Goal: Transaction & Acquisition: Book appointment/travel/reservation

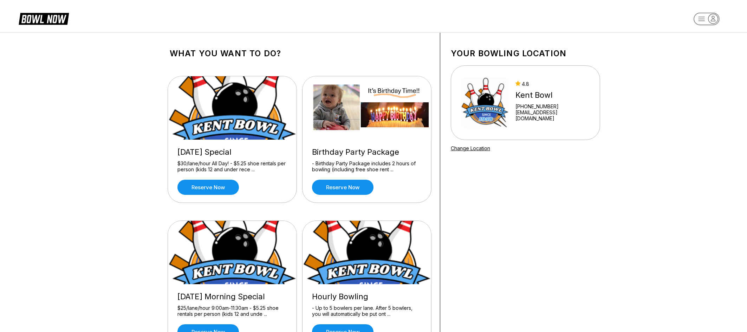
scroll to position [188, 0]
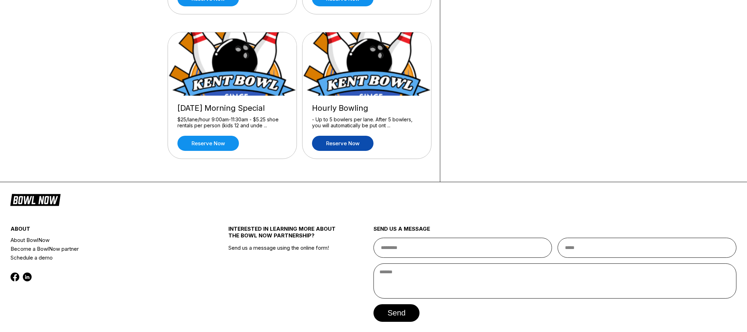
click at [333, 138] on link "Reserve now" at bounding box center [342, 143] width 61 height 15
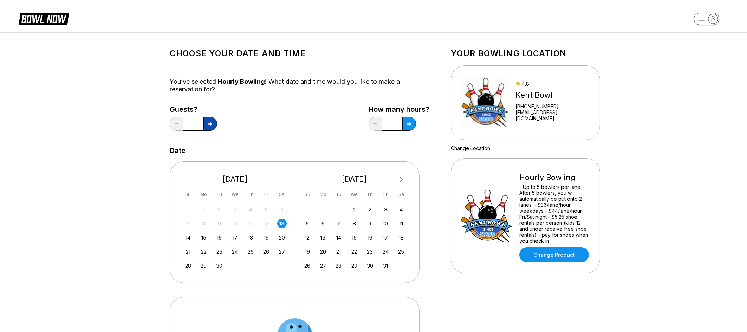
click at [208, 120] on button at bounding box center [210, 124] width 14 height 14
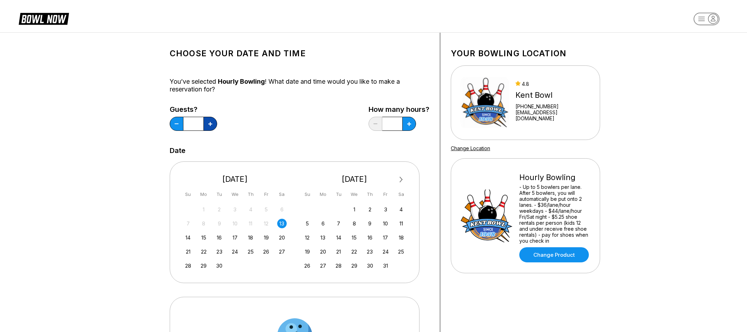
click at [208, 120] on button at bounding box center [210, 124] width 14 height 14
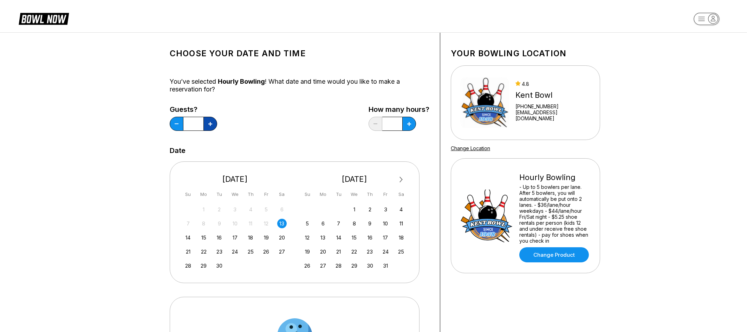
click at [208, 120] on button at bounding box center [210, 124] width 14 height 14
type input "**"
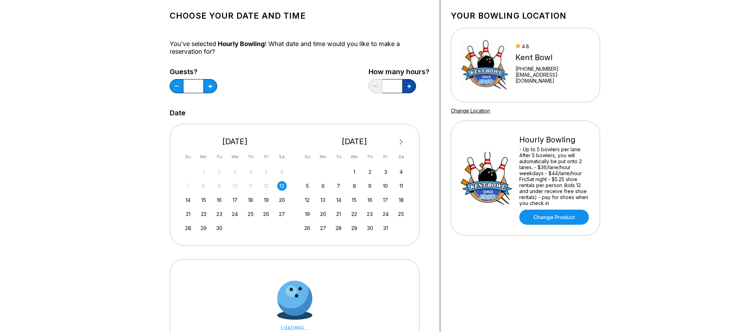
click at [413, 91] on button at bounding box center [409, 86] width 14 height 14
type input "***"
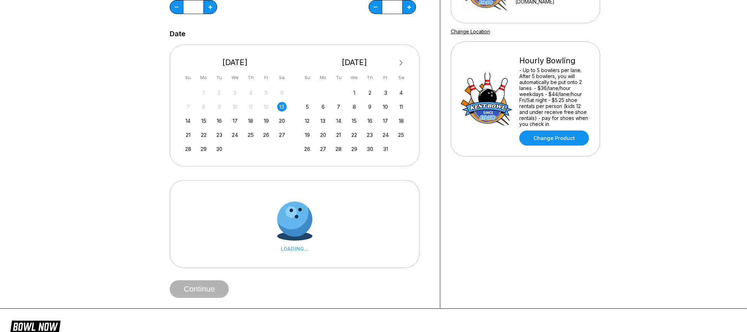
scroll to position [150, 0]
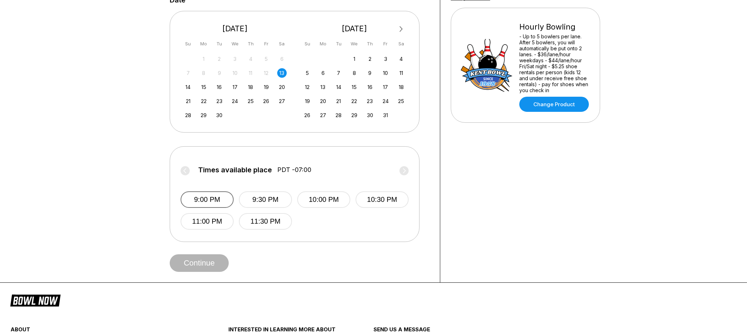
click at [215, 201] on button "9:00 PM" at bounding box center [207, 199] width 53 height 17
click at [205, 261] on button "Continue" at bounding box center [199, 263] width 59 height 18
select select "**"
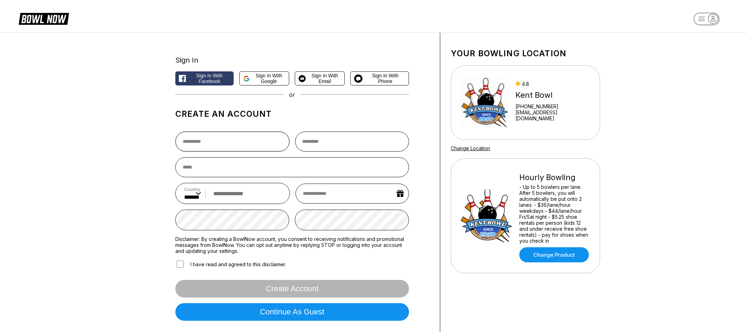
click at [239, 148] on input "text" at bounding box center [232, 141] width 114 height 20
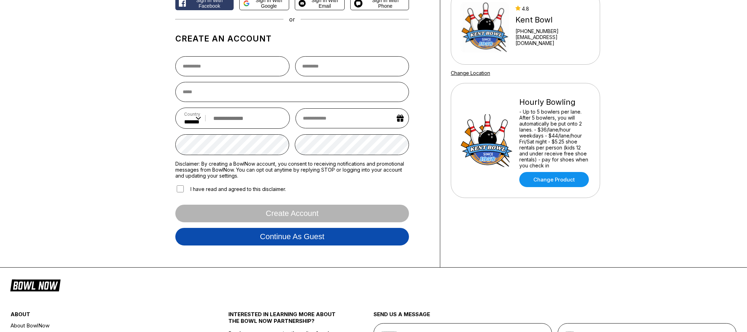
click at [284, 239] on button "Continue as guest" at bounding box center [292, 237] width 234 height 18
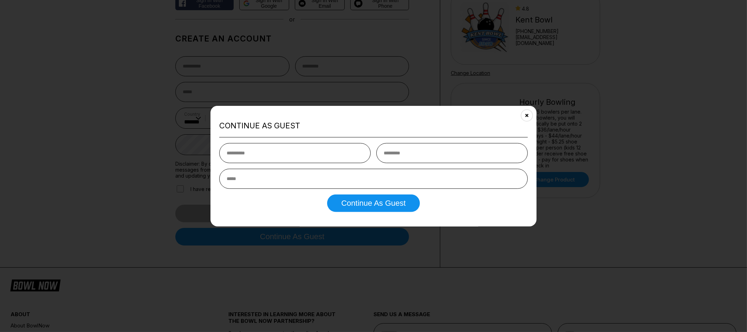
click at [283, 161] on input "text" at bounding box center [294, 153] width 151 height 20
type input "*****"
type input "**********"
drag, startPoint x: 263, startPoint y: 179, endPoint x: 361, endPoint y: 215, distance: 104.5
click at [268, 179] on input "**********" at bounding box center [373, 178] width 308 height 20
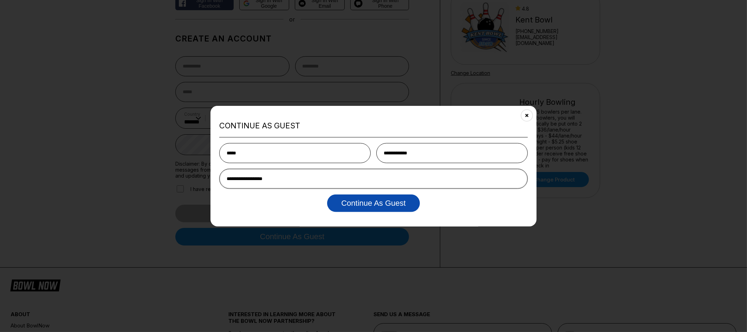
type input "**********"
click at [357, 207] on button "Continue as Guest" at bounding box center [373, 203] width 92 height 18
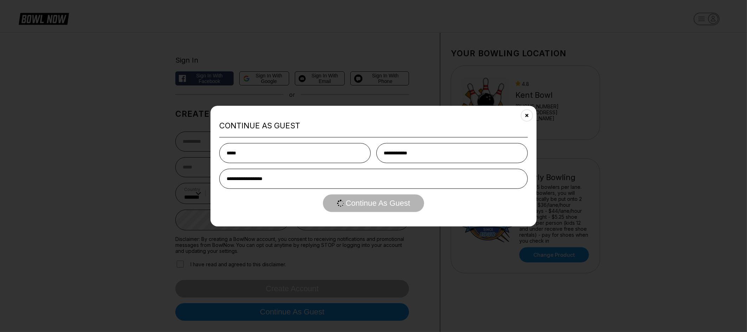
select select "**"
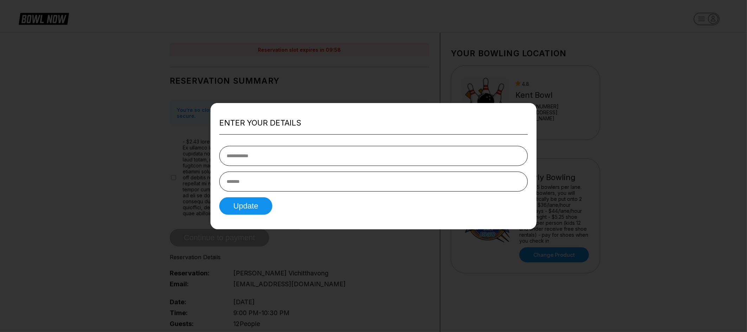
click at [310, 161] on input "tel" at bounding box center [373, 155] width 308 height 20
type input "**********"
click at [255, 211] on button "Update" at bounding box center [245, 206] width 53 height 18
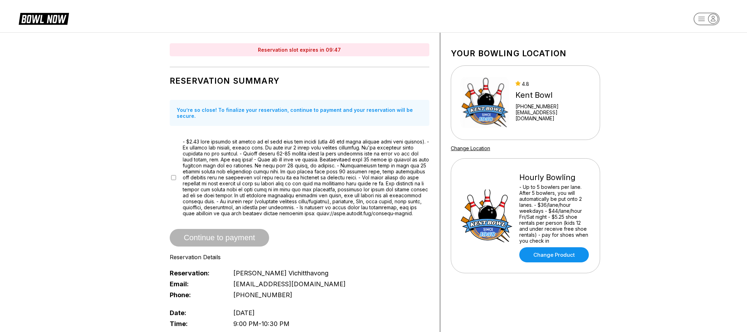
click at [177, 176] on div at bounding box center [300, 177] width 260 height 78
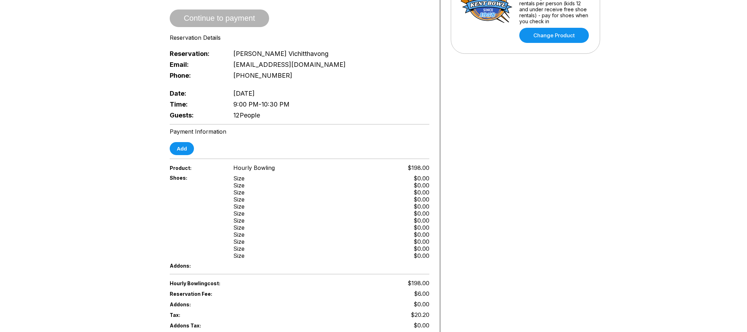
scroll to position [226, 0]
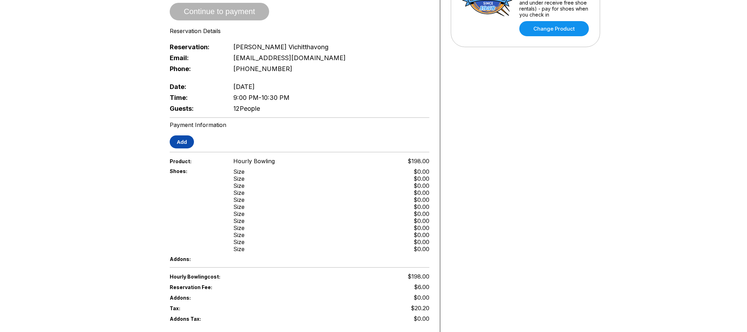
click at [185, 145] on button "Add" at bounding box center [182, 141] width 24 height 13
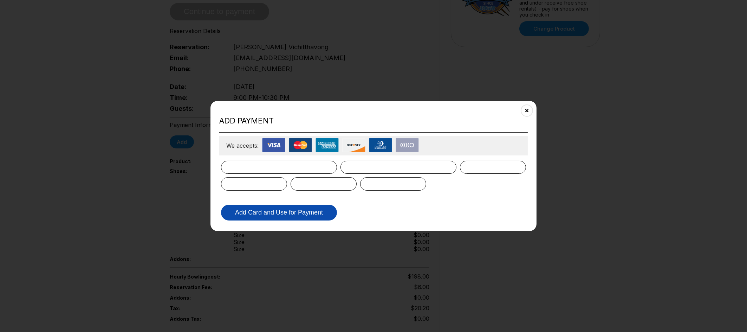
click at [275, 206] on button "Add Card and Use for Payment" at bounding box center [279, 212] width 116 height 16
click at [284, 213] on button "Add Card and Use for Payment" at bounding box center [279, 212] width 116 height 16
click at [306, 212] on button "Add Card and Use for Payment" at bounding box center [279, 212] width 116 height 16
click at [316, 212] on button "Add Card and Use for Payment" at bounding box center [279, 212] width 116 height 16
click at [309, 213] on button "Add Card and Use for Payment" at bounding box center [279, 212] width 116 height 16
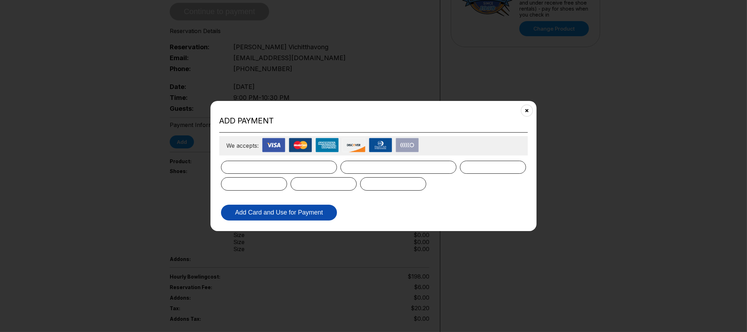
click at [288, 214] on button "Add Card and Use for Payment" at bounding box center [279, 212] width 116 height 16
click at [415, 178] on div at bounding box center [393, 183] width 66 height 13
click at [416, 178] on div at bounding box center [393, 183] width 66 height 13
click at [303, 210] on button "Add Card and Use for Payment" at bounding box center [279, 212] width 116 height 16
click at [288, 211] on button "Add Card and Use for Payment" at bounding box center [279, 212] width 116 height 16
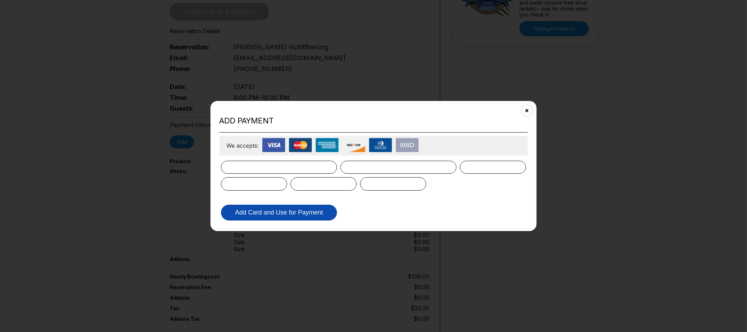
click at [294, 206] on button "Add Card and Use for Payment" at bounding box center [279, 212] width 116 height 16
click at [528, 112] on button "Close" at bounding box center [526, 110] width 17 height 17
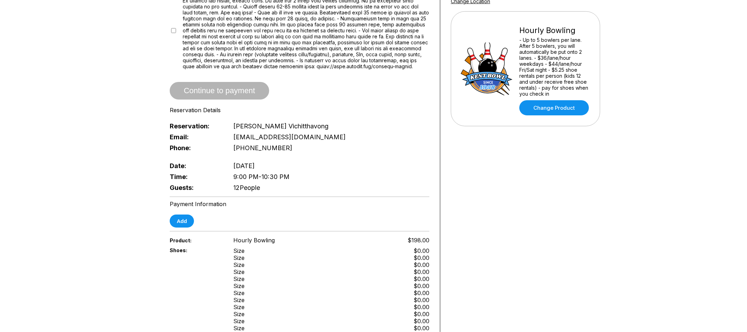
scroll to position [150, 0]
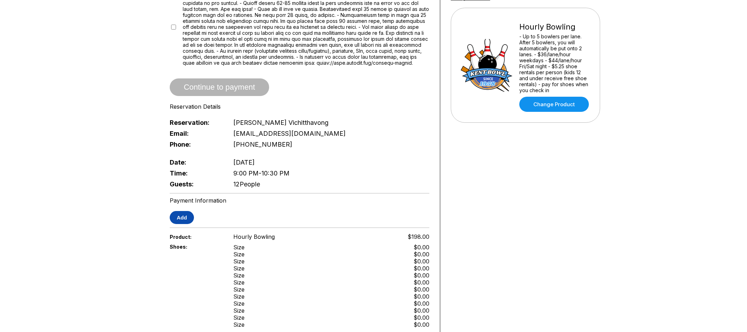
click at [185, 218] on button "Add" at bounding box center [182, 217] width 24 height 13
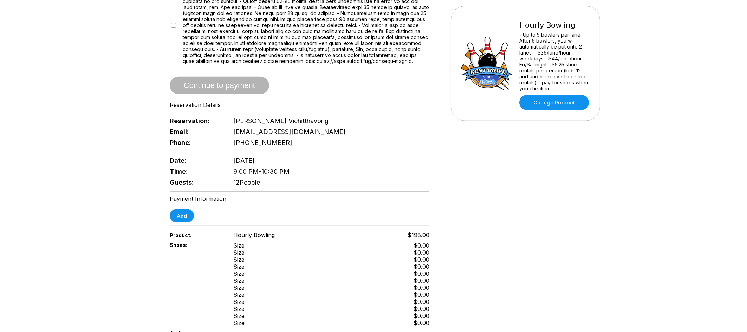
scroll to position [152, 0]
drag, startPoint x: 347, startPoint y: 21, endPoint x: 298, endPoint y: 27, distance: 49.2
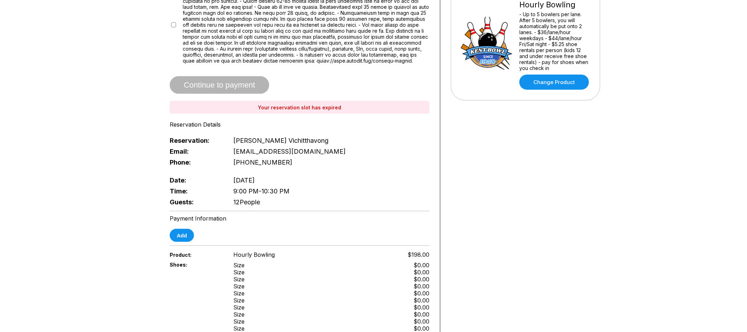
click at [364, 63] on div "Reservation Summary You’re so close! To finalize your reservation, continue to …" at bounding box center [300, 52] width 260 height 309
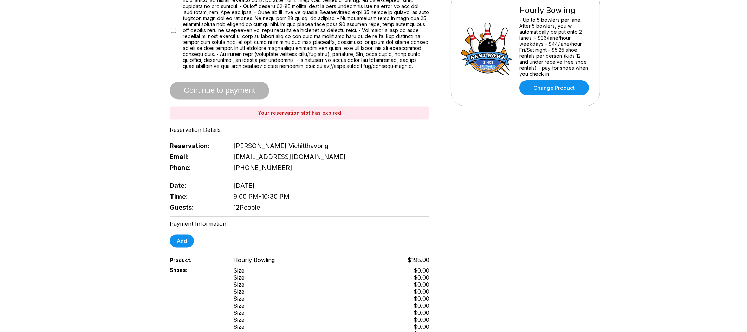
scroll to position [0, 0]
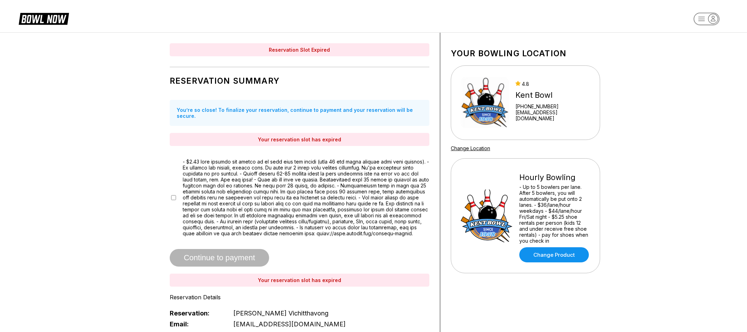
click at [32, 12] on icon at bounding box center [43, 20] width 57 height 16
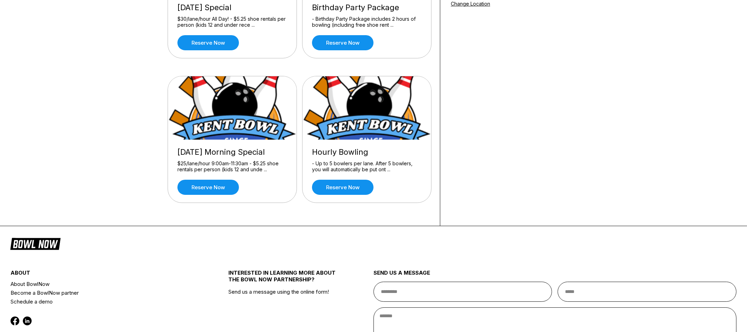
scroll to position [188, 0]
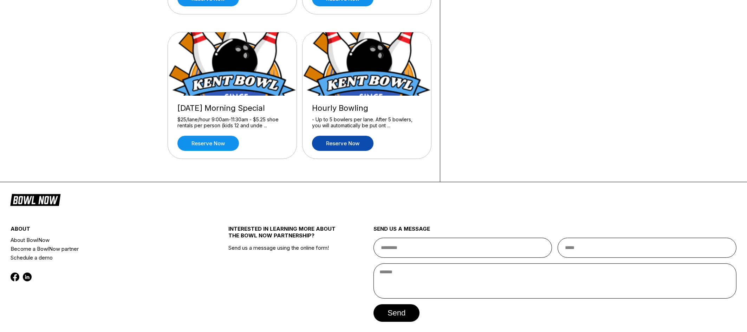
click at [339, 139] on link "Reserve now" at bounding box center [342, 143] width 61 height 15
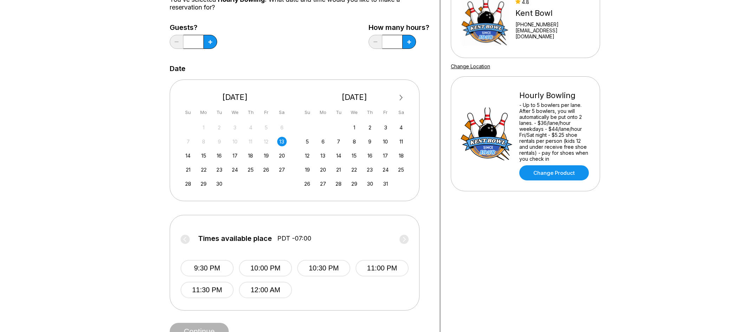
scroll to position [150, 0]
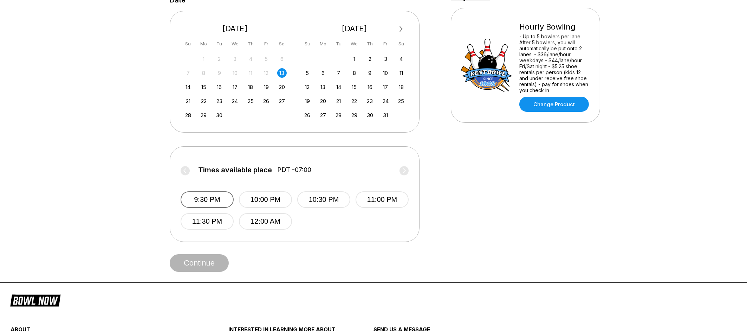
click at [213, 196] on button "9:30 PM" at bounding box center [207, 199] width 53 height 17
click at [191, 260] on button "Continue" at bounding box center [199, 263] width 59 height 18
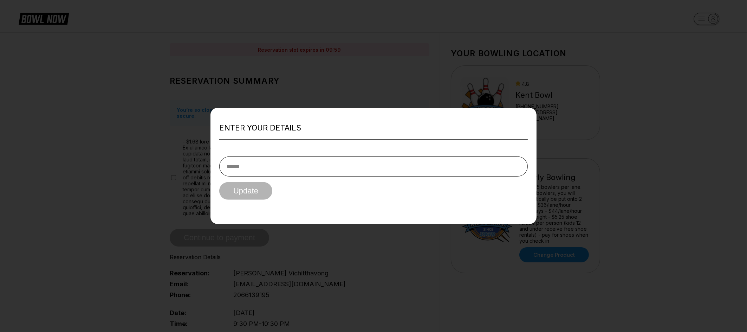
click at [246, 173] on input "text" at bounding box center [373, 166] width 308 height 20
type input "**********"
click at [241, 188] on button "Update" at bounding box center [245, 191] width 53 height 18
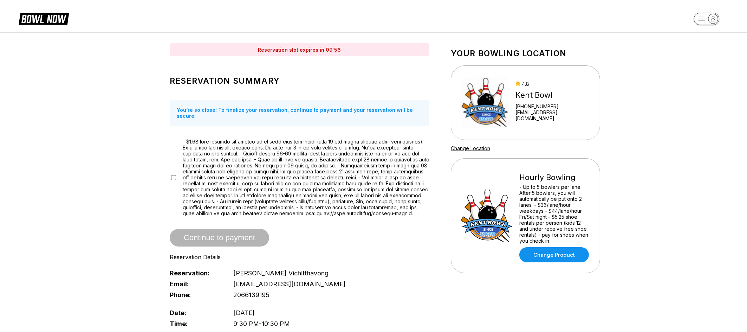
click at [177, 172] on div at bounding box center [300, 177] width 260 height 78
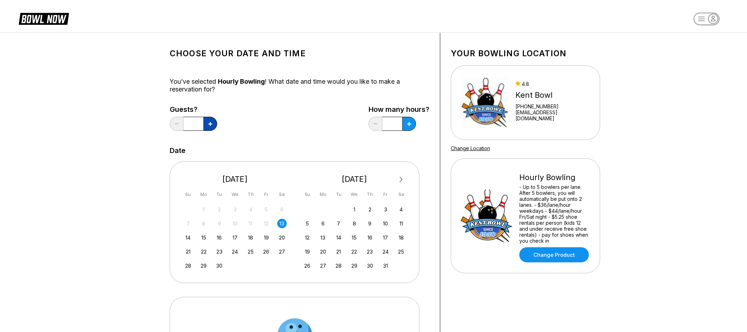
click at [204, 121] on button at bounding box center [210, 124] width 14 height 14
click at [206, 121] on button at bounding box center [210, 124] width 14 height 14
click at [208, 121] on button at bounding box center [210, 124] width 14 height 14
click at [206, 121] on button at bounding box center [210, 124] width 14 height 14
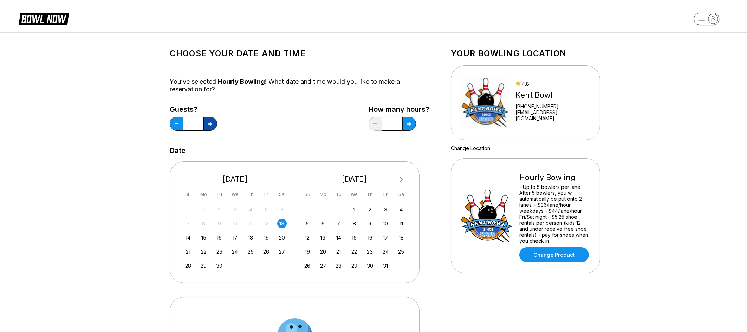
click at [204, 121] on button at bounding box center [210, 124] width 14 height 14
click at [206, 121] on button at bounding box center [210, 124] width 14 height 14
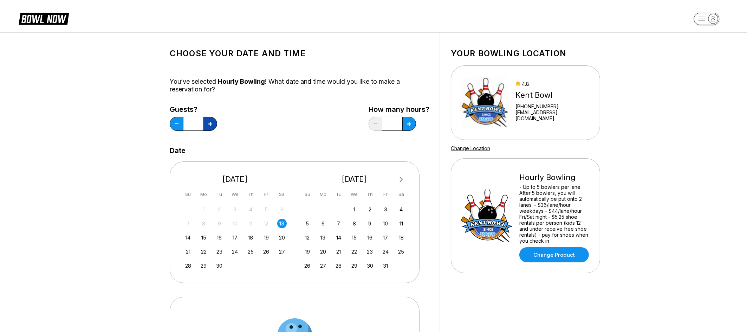
click at [206, 121] on button at bounding box center [210, 124] width 14 height 14
type input "**"
click at [410, 126] on button at bounding box center [409, 124] width 14 height 14
type input "***"
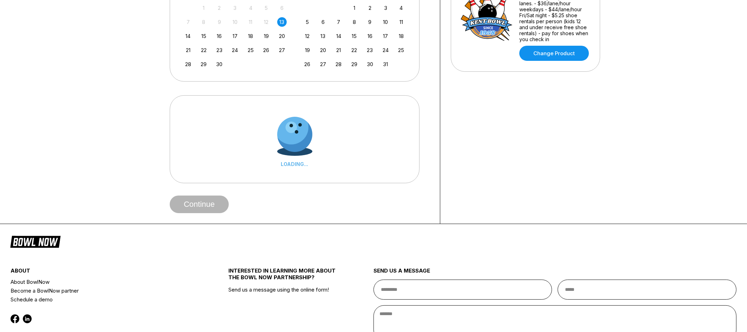
scroll to position [226, 0]
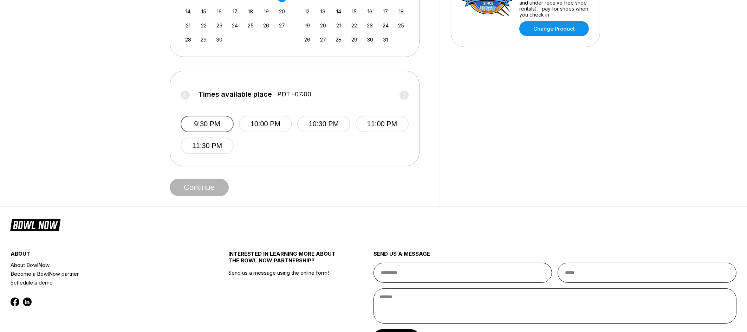
click at [205, 125] on button "9:30 PM" at bounding box center [207, 124] width 53 height 17
click at [208, 185] on button "Continue" at bounding box center [199, 187] width 59 height 18
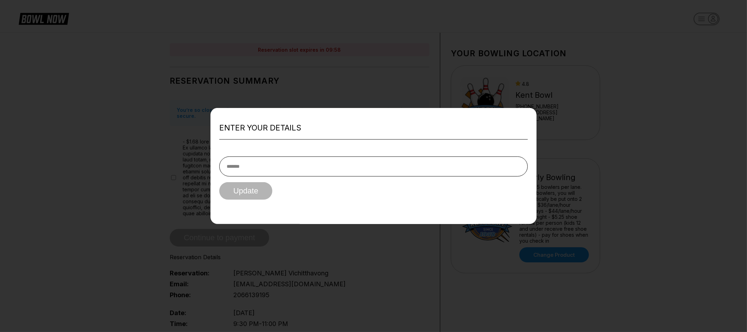
click at [228, 164] on input "text" at bounding box center [373, 166] width 308 height 20
type input "**********"
click at [249, 188] on button "Update" at bounding box center [245, 191] width 53 height 18
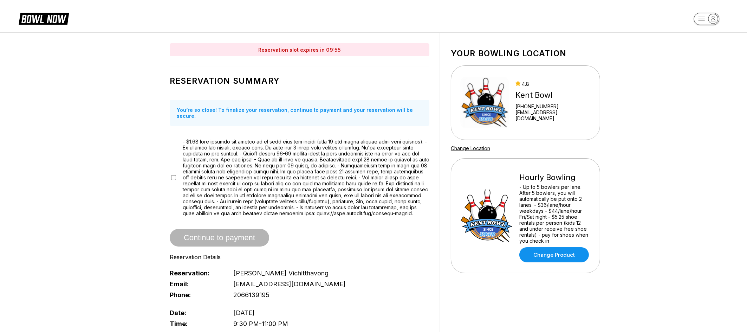
click at [232, 234] on span "Continue to payment" at bounding box center [219, 237] width 99 height 7
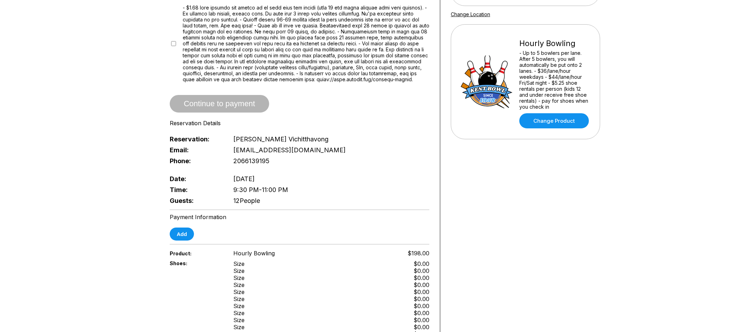
scroll to position [75, 0]
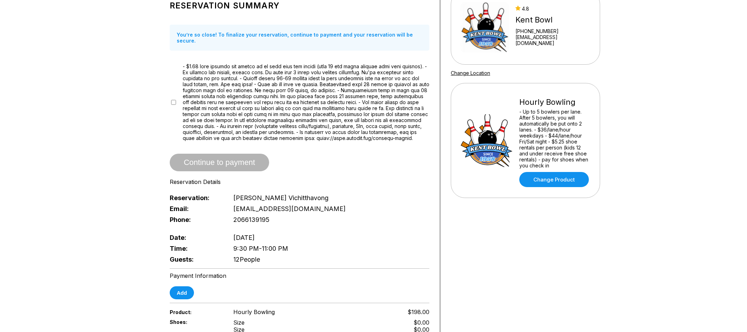
click at [302, 163] on div "Continue to payment" at bounding box center [300, 163] width 260 height 18
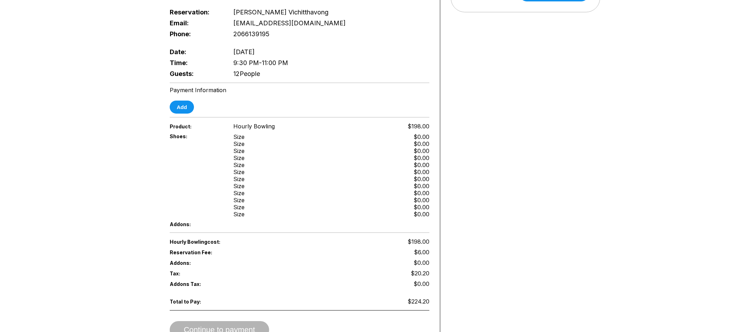
scroll to position [263, 0]
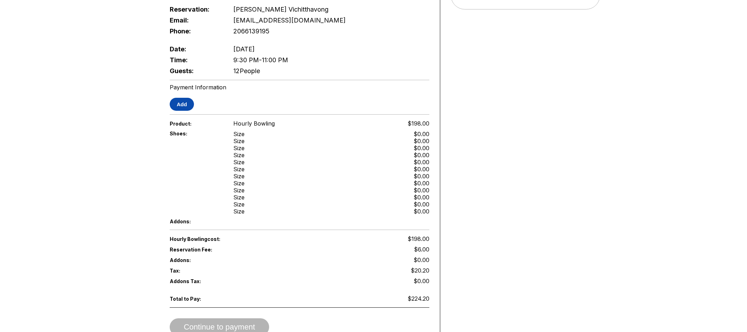
click at [179, 107] on button "Add" at bounding box center [182, 104] width 24 height 13
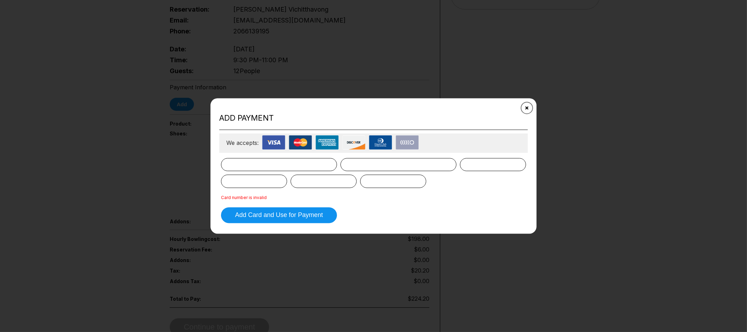
click at [524, 107] on button "Close" at bounding box center [526, 107] width 17 height 17
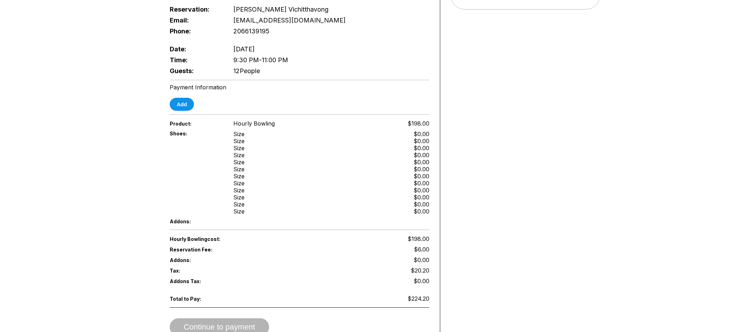
click at [188, 113] on div "Reservation slot expires in 05:23 Reservation Summary You’re so close! To final…" at bounding box center [299, 57] width 281 height 577
click at [186, 111] on button "Add" at bounding box center [182, 104] width 24 height 13
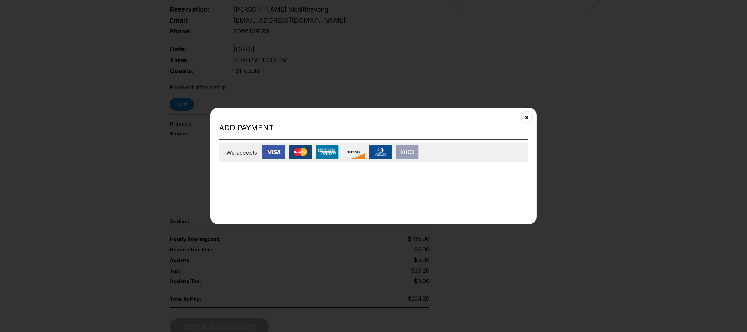
click at [527, 119] on icon "Close" at bounding box center [527, 118] width 6 height 6
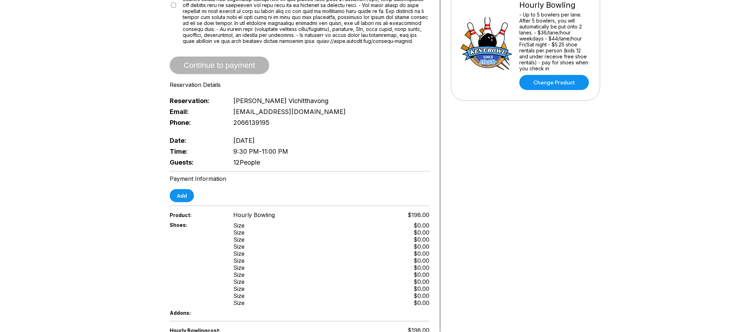
scroll to position [150, 0]
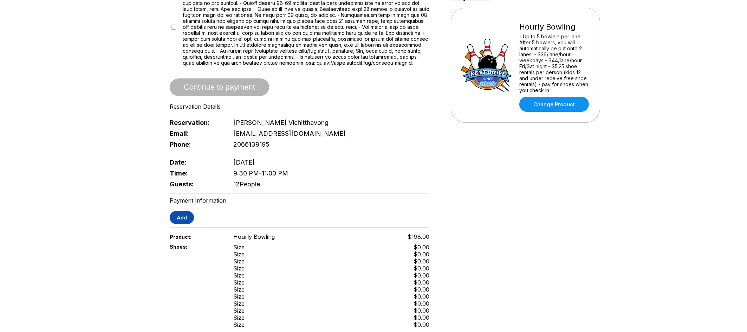
click at [172, 222] on button "Add" at bounding box center [182, 217] width 24 height 13
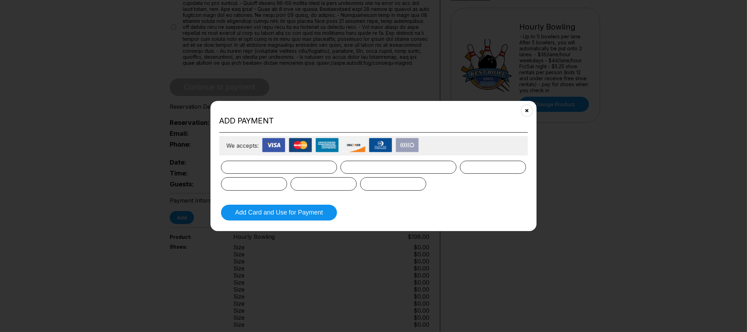
click at [280, 146] on img at bounding box center [273, 145] width 23 height 14
click at [522, 111] on button "Close" at bounding box center [526, 110] width 17 height 17
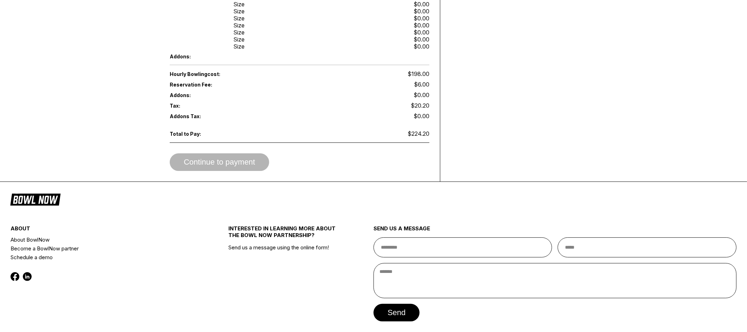
scroll to position [452, 0]
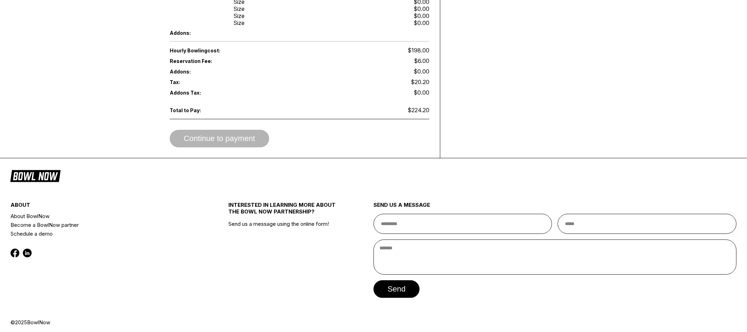
click at [228, 132] on div "Continue to payment" at bounding box center [300, 139] width 260 height 18
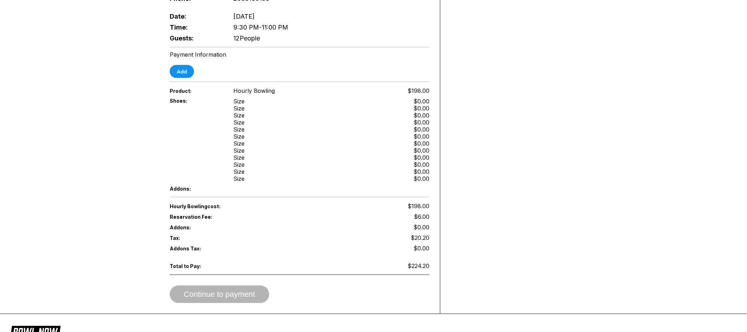
scroll to position [301, 0]
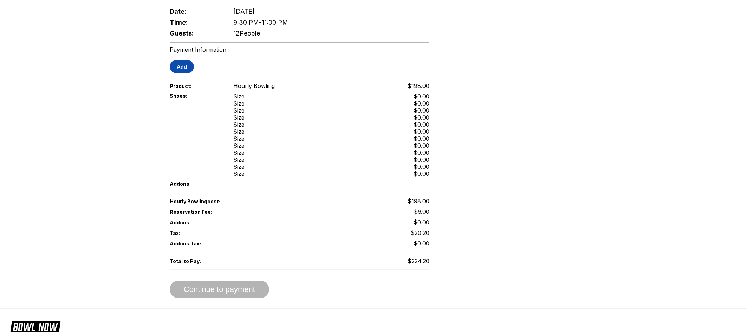
click at [181, 67] on button "Add" at bounding box center [182, 66] width 24 height 13
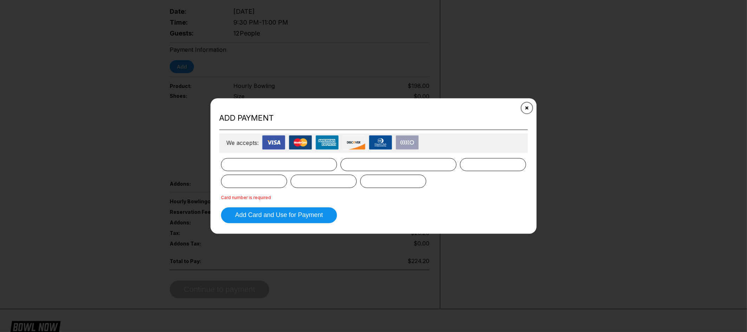
click at [525, 107] on icon "Close" at bounding box center [527, 108] width 6 height 6
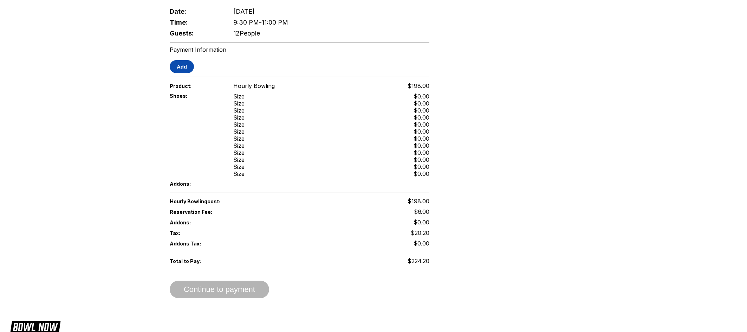
click at [179, 73] on button "Add" at bounding box center [182, 66] width 24 height 13
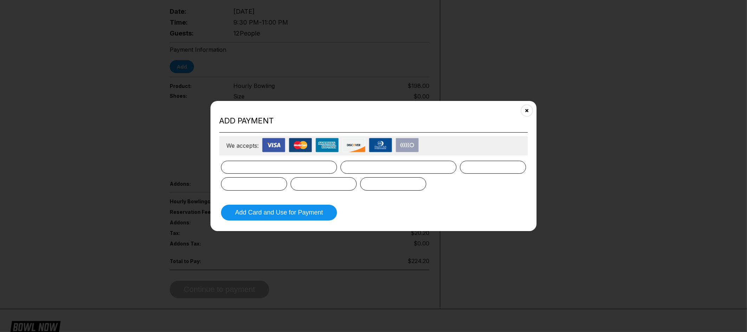
click at [252, 159] on form "Add Card and Use for Payment" at bounding box center [373, 191] width 308 height 64
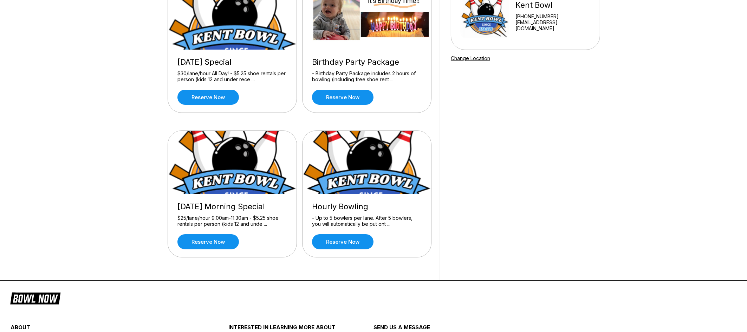
scroll to position [113, 0]
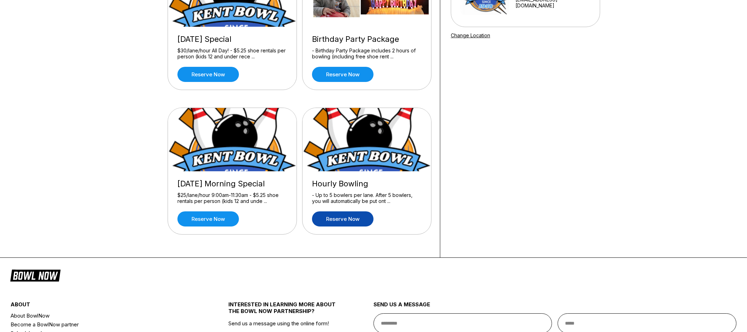
click at [336, 219] on link "Reserve now" at bounding box center [342, 218] width 61 height 15
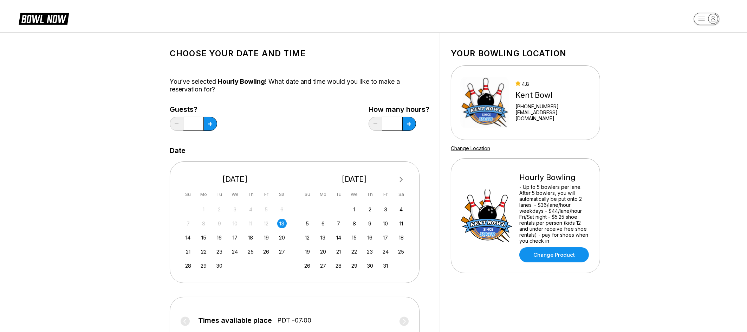
drag, startPoint x: 222, startPoint y: 127, endPoint x: 216, endPoint y: 129, distance: 7.0
click at [222, 128] on div "Guests? * How many hours? *" at bounding box center [300, 119] width 260 height 29
click at [216, 129] on div "Guests? *" at bounding box center [193, 119] width 47 height 29
click at [216, 128] on div "Guests? *" at bounding box center [193, 119] width 47 height 29
click at [213, 126] on button at bounding box center [210, 124] width 14 height 14
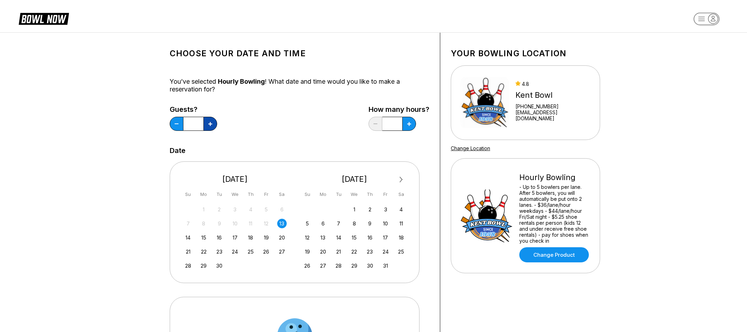
click at [213, 126] on button at bounding box center [210, 124] width 14 height 14
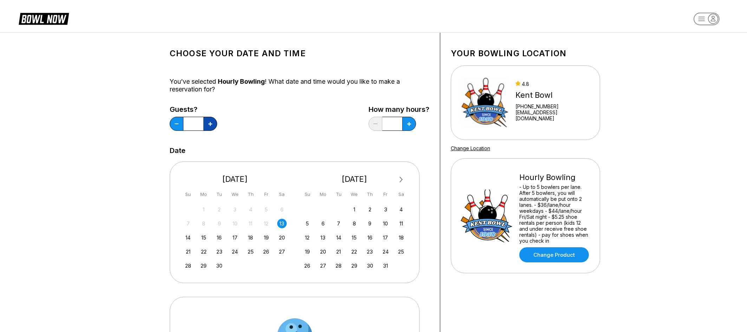
click at [213, 126] on button at bounding box center [210, 124] width 14 height 14
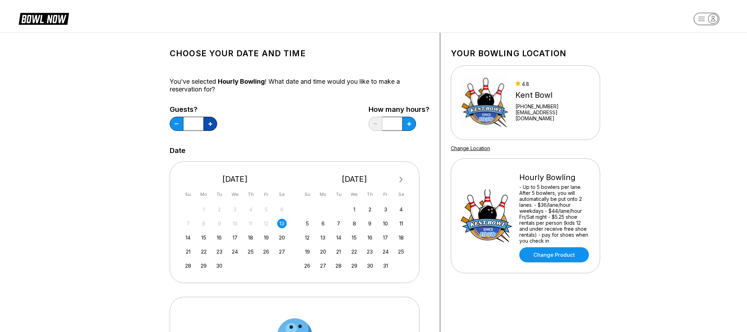
type input "**"
click at [412, 125] on button at bounding box center [409, 124] width 14 height 14
type input "***"
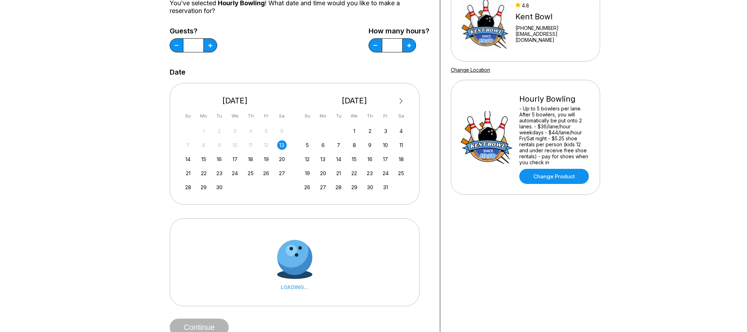
scroll to position [188, 0]
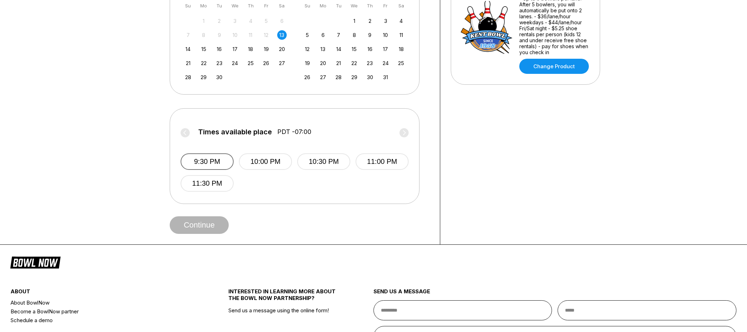
click at [202, 166] on button "9:30 PM" at bounding box center [207, 161] width 53 height 17
click at [216, 226] on button "Continue" at bounding box center [199, 225] width 59 height 18
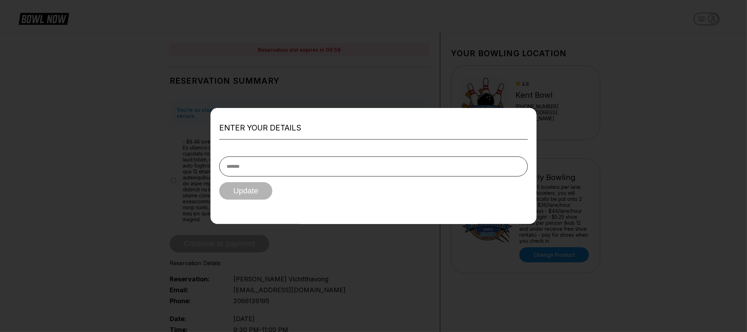
click at [361, 273] on div at bounding box center [373, 166] width 747 height 332
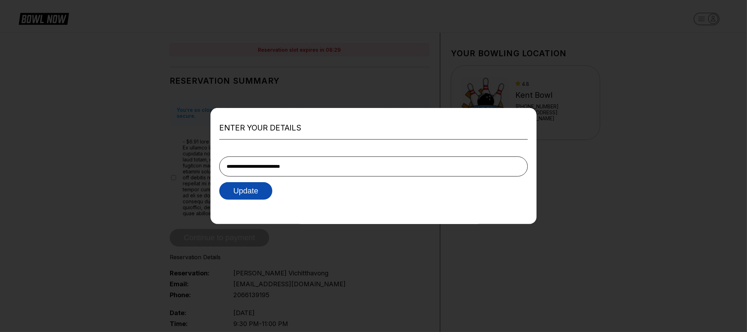
type input "**********"
click at [250, 188] on button "Update" at bounding box center [245, 191] width 53 height 18
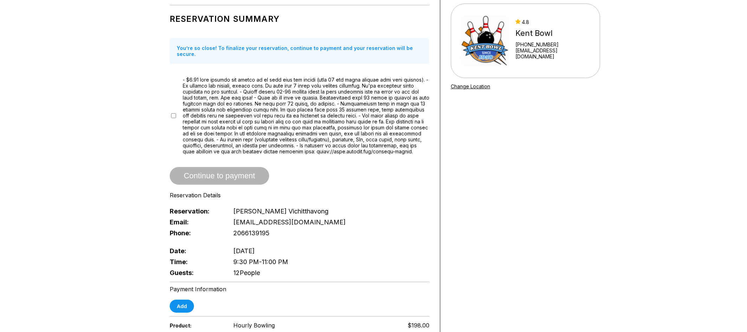
scroll to position [75, 0]
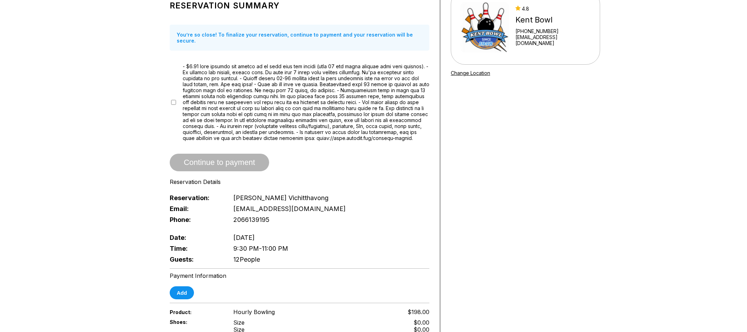
click at [171, 99] on div at bounding box center [300, 102] width 260 height 78
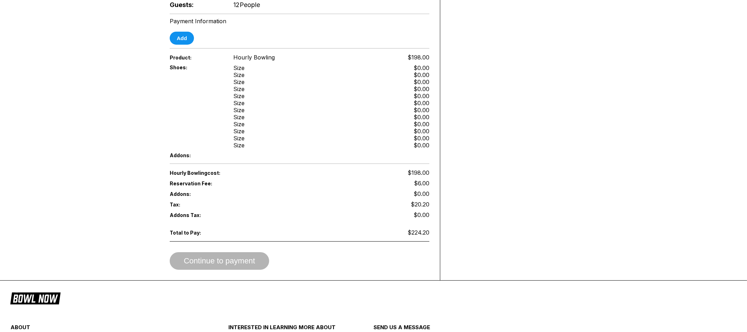
scroll to position [188, 0]
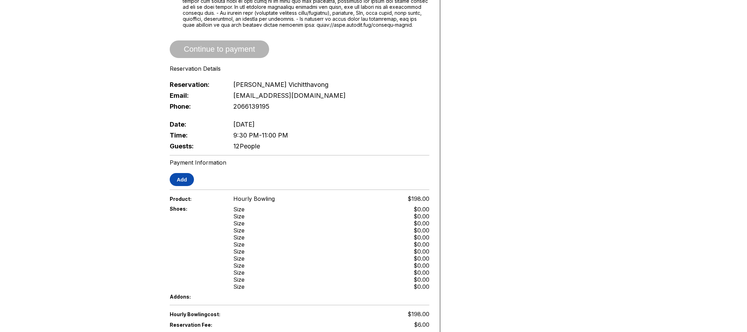
click at [182, 180] on button "Add" at bounding box center [182, 179] width 24 height 13
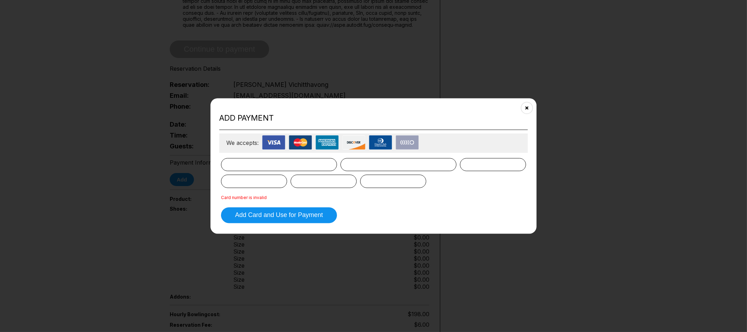
click at [510, 107] on div "Add payment We accepts: Card number is invalid Add Card and Use for Payment" at bounding box center [373, 165] width 326 height 135
drag, startPoint x: 519, startPoint y: 108, endPoint x: 524, endPoint y: 107, distance: 4.6
click at [522, 108] on div "Add payment We accepts: Card number is invalid Add Card and Use for Payment" at bounding box center [373, 165] width 326 height 135
click at [524, 107] on button "Close" at bounding box center [526, 107] width 17 height 17
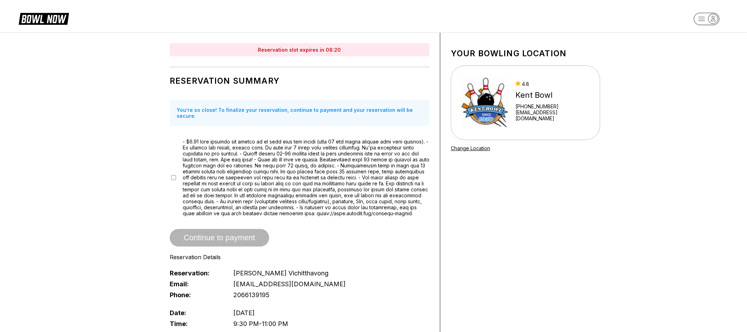
scroll to position [226, 0]
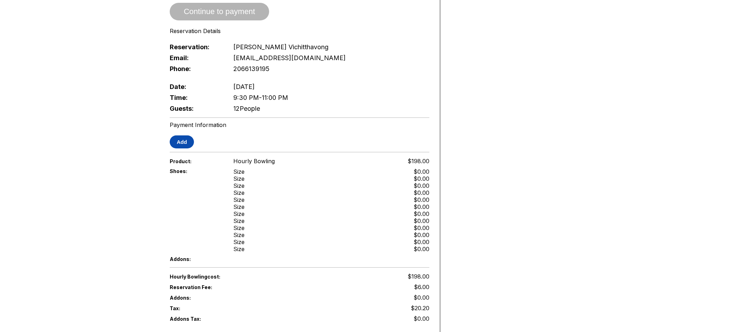
click at [184, 139] on button "Add" at bounding box center [182, 141] width 24 height 13
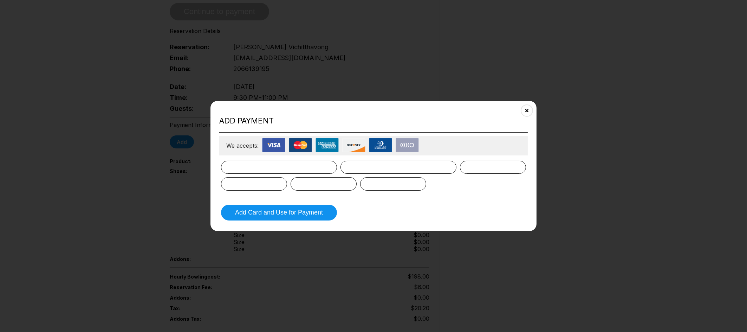
click at [272, 161] on div at bounding box center [279, 167] width 116 height 13
click at [297, 213] on button "Add Card and Use for Payment" at bounding box center [279, 212] width 116 height 16
click at [276, 213] on button "Add Card and Use for Payment" at bounding box center [279, 212] width 116 height 16
click at [262, 217] on button "Add Card and Use for Payment" at bounding box center [279, 212] width 116 height 16
click at [263, 216] on button "Add Card and Use for Payment" at bounding box center [279, 212] width 116 height 16
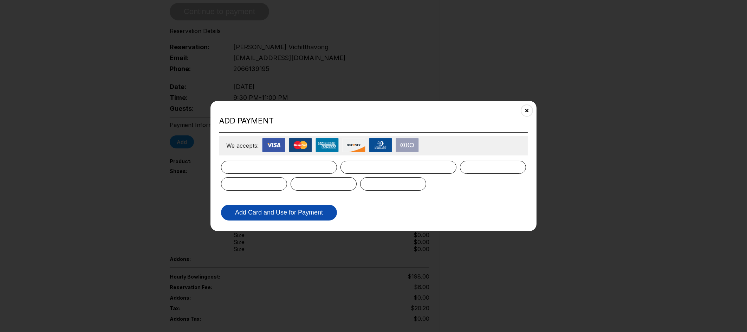
click at [263, 216] on button "Add Card and Use for Payment" at bounding box center [279, 212] width 116 height 16
click at [528, 115] on button "Close" at bounding box center [526, 110] width 17 height 17
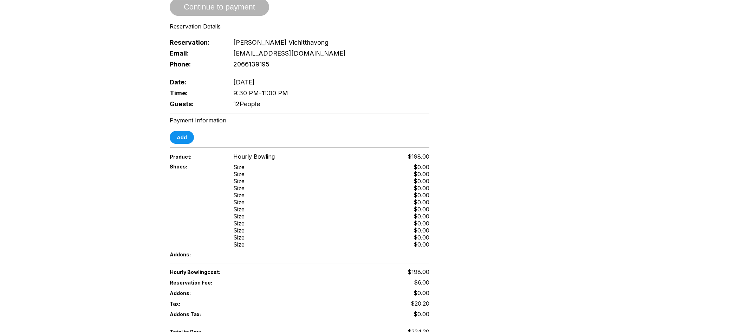
scroll to position [414, 0]
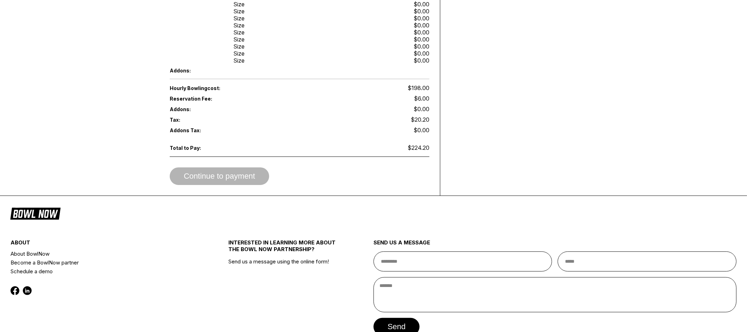
click at [215, 168] on div "Continue to payment" at bounding box center [300, 176] width 260 height 18
